Goal: Find specific page/section: Find specific page/section

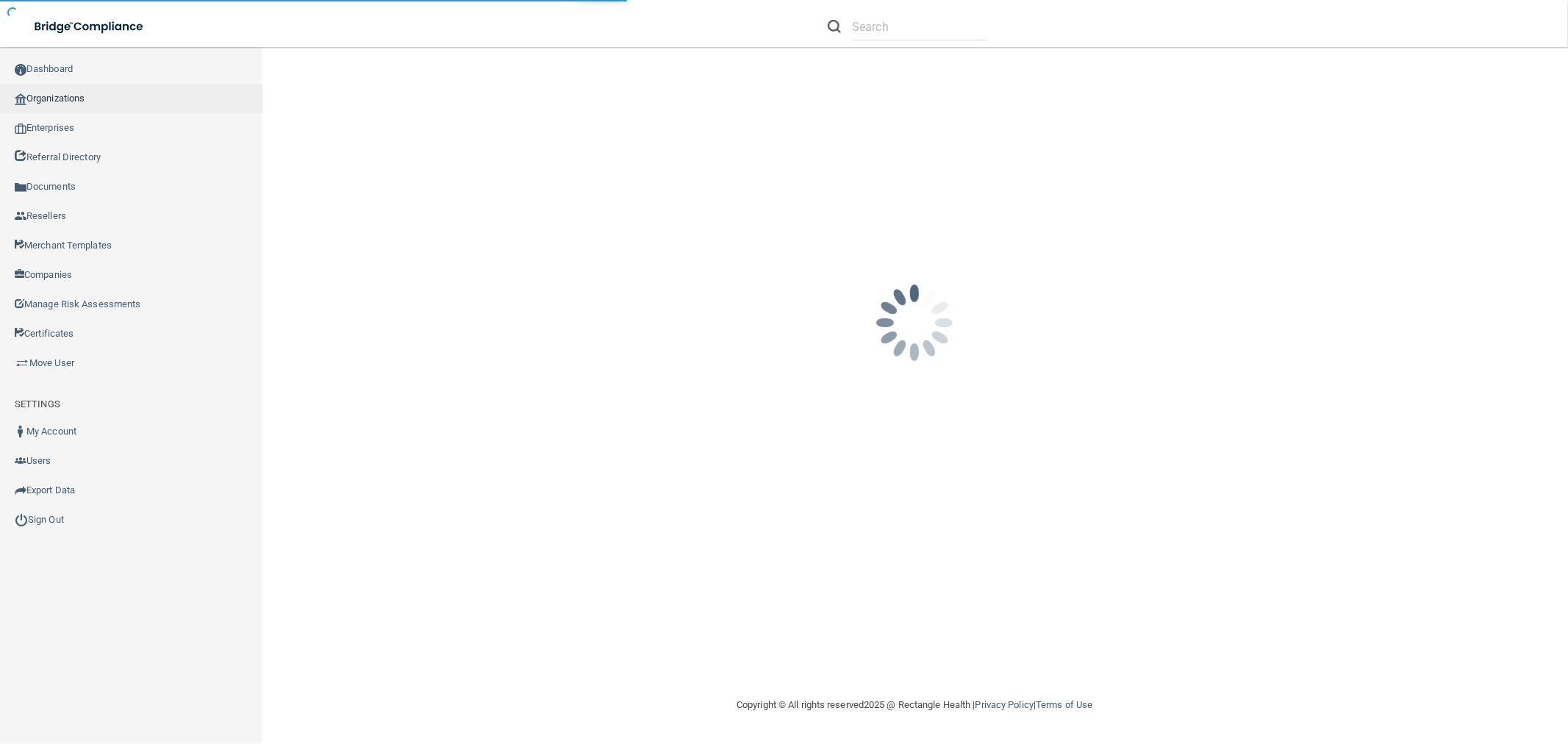
click at [62, 94] on link "Organizations" at bounding box center [131, 98] width 263 height 29
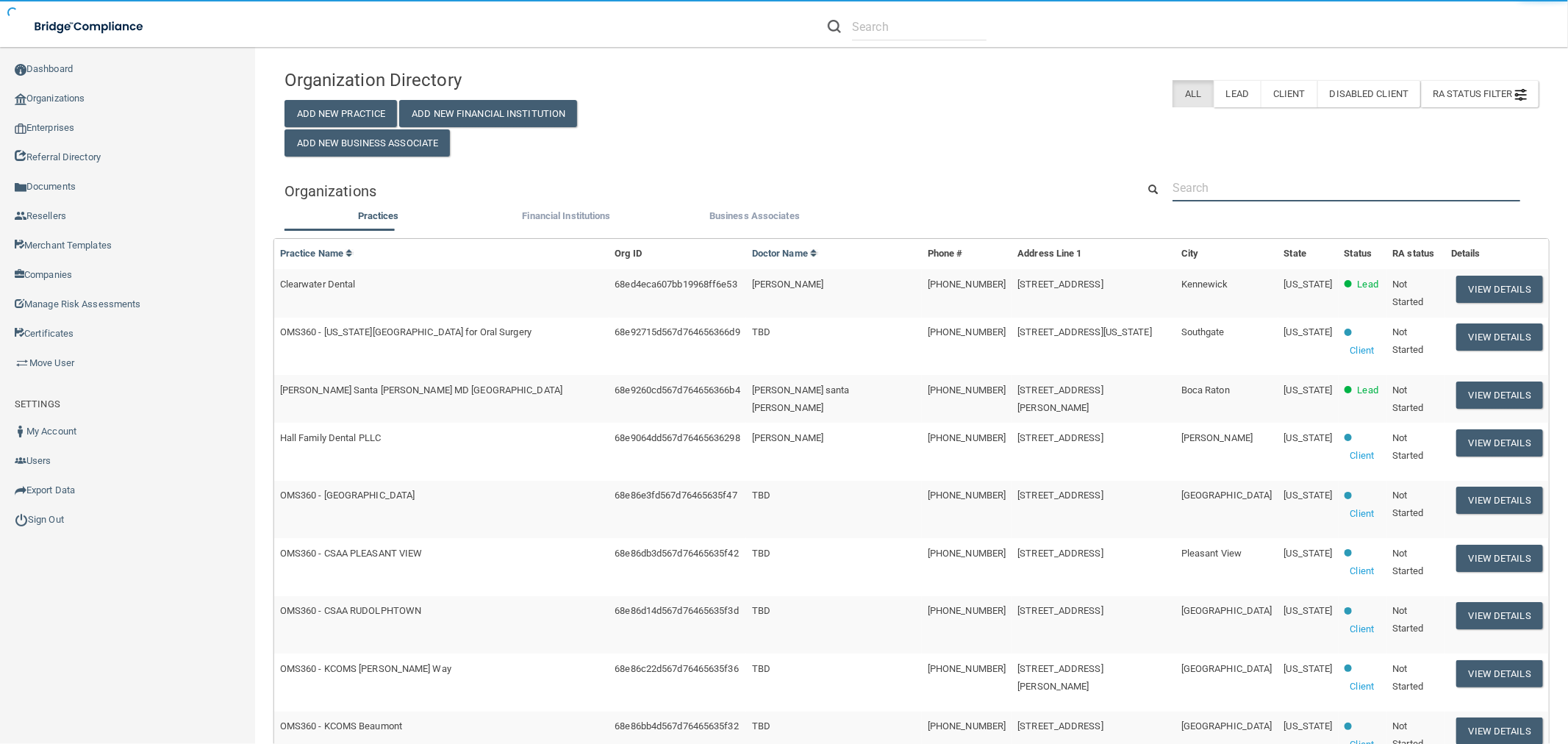
click at [1251, 180] on input "text" at bounding box center [1346, 188] width 348 height 27
paste input "Care Perks LLC"
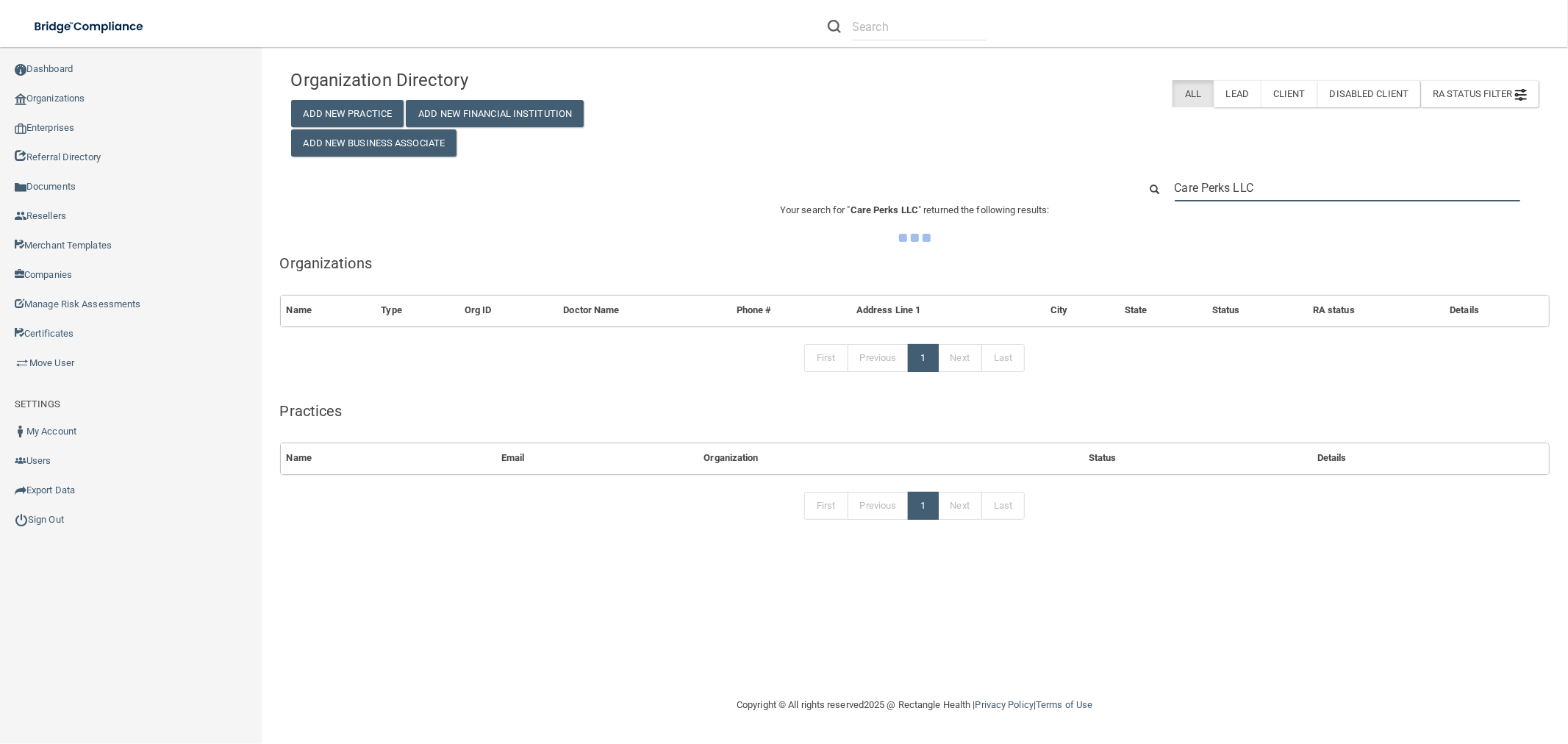
type input "Care Perks LLC"
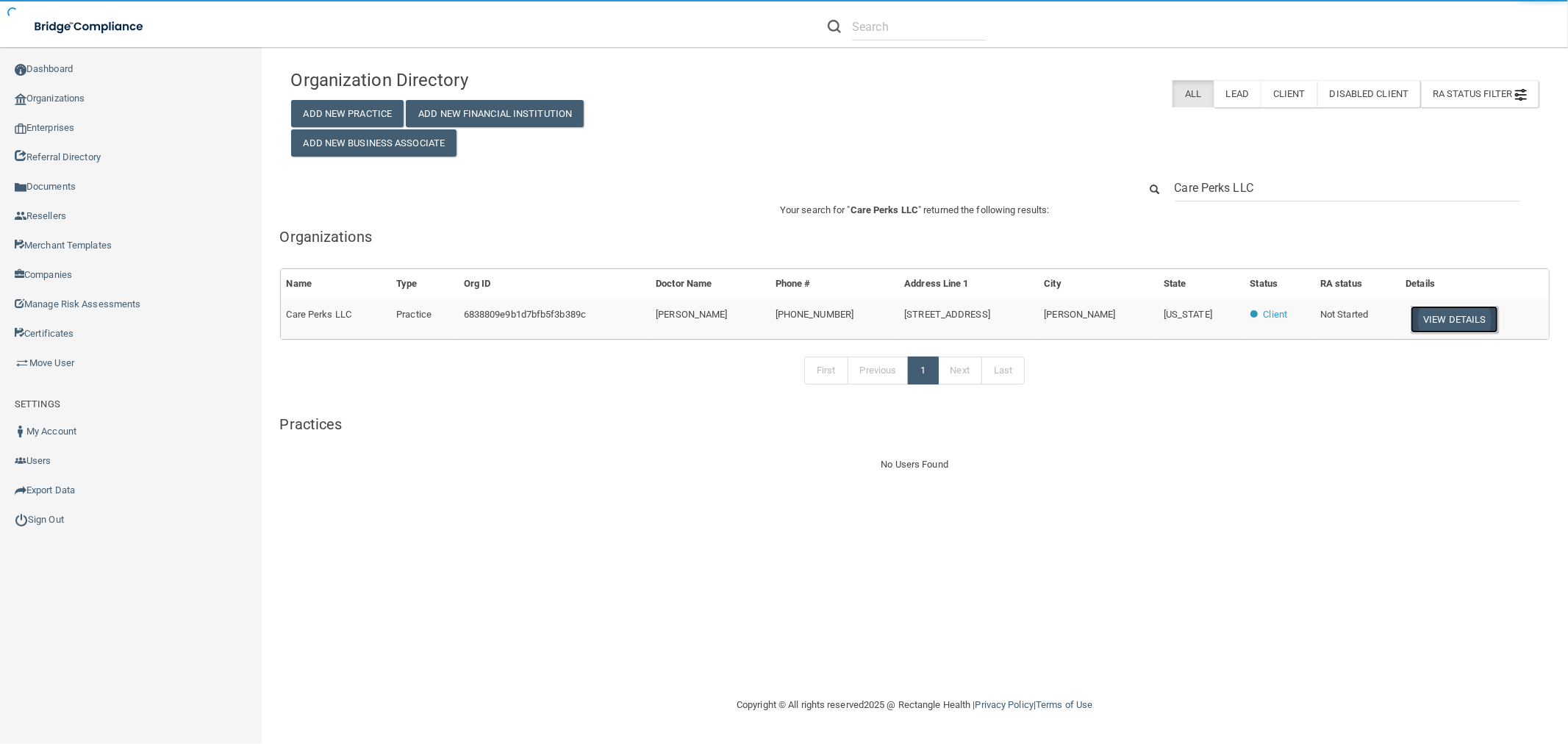
click at [1464, 325] on button "View Details" at bounding box center [1454, 319] width 87 height 27
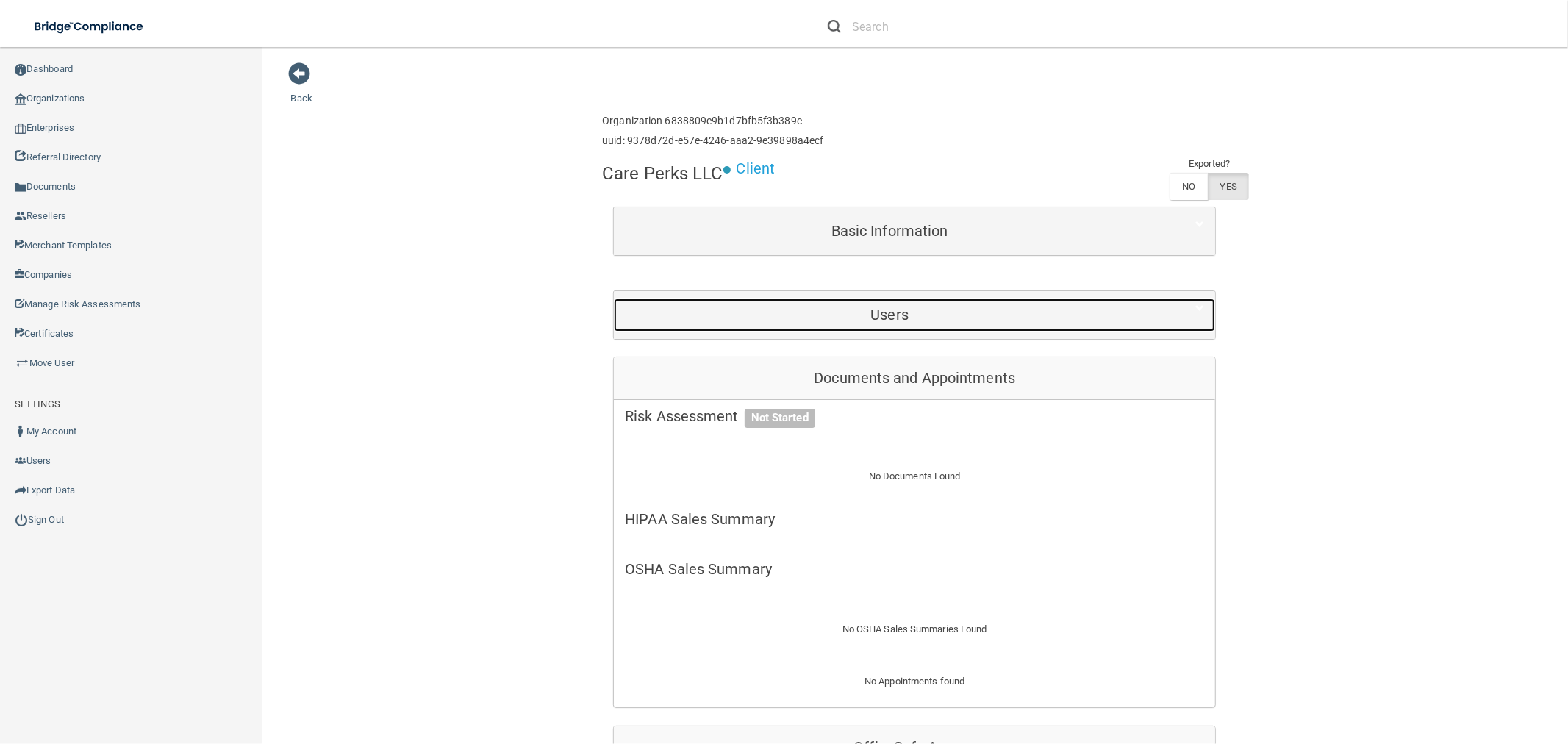
click at [870, 322] on h5 "Users" at bounding box center [889, 314] width 529 height 16
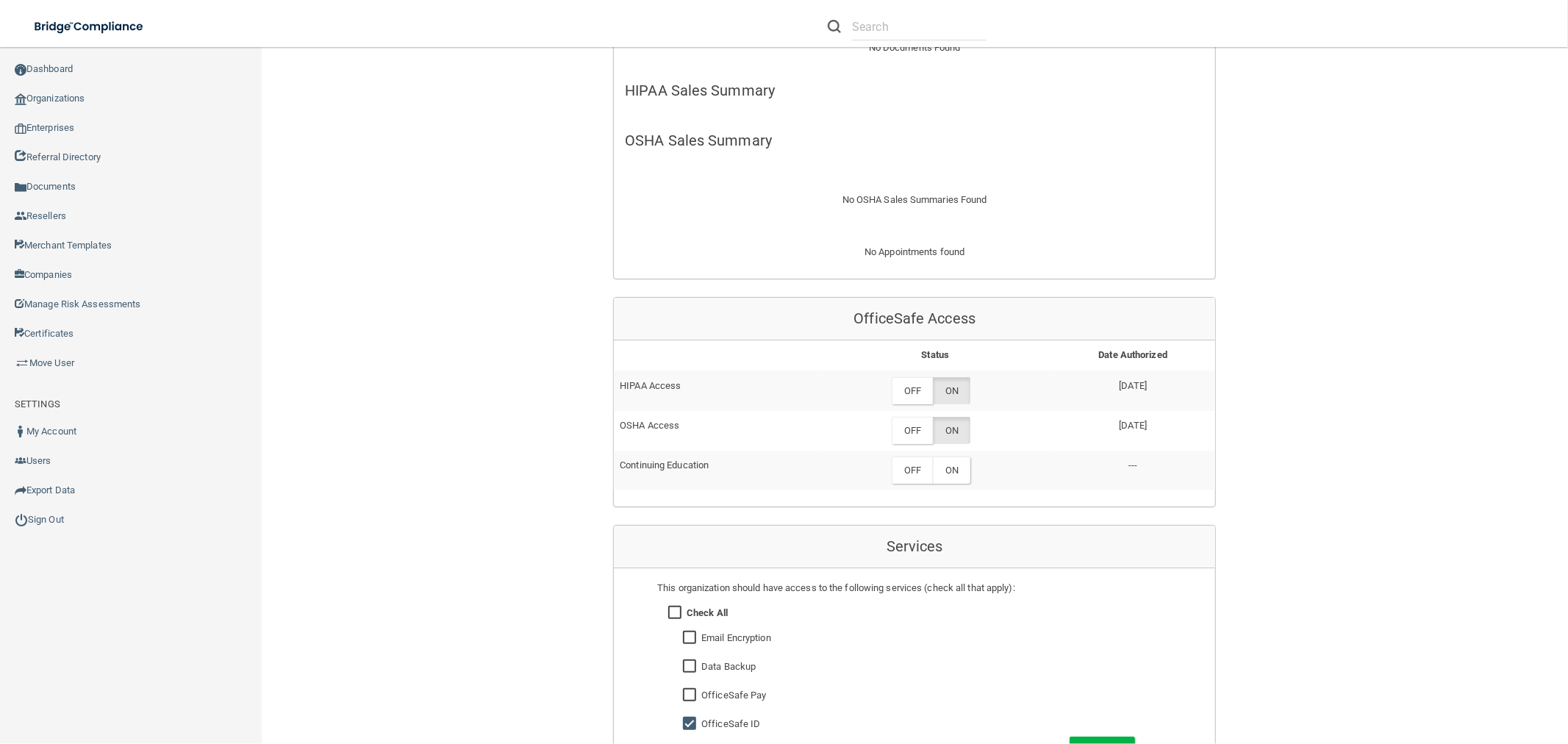
scroll to position [571, 0]
